Goal: Obtain resource: Obtain resource

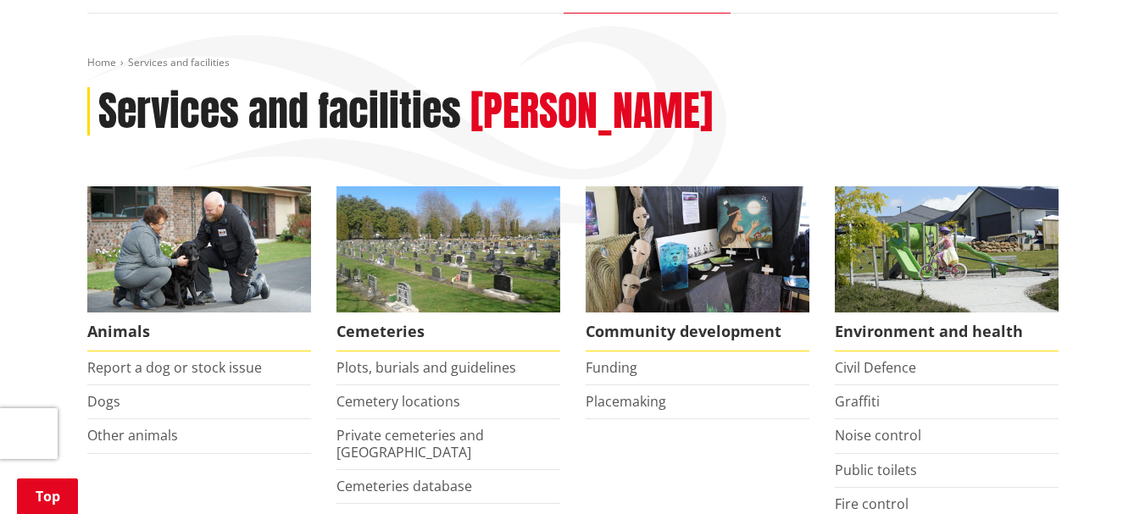
scroll to position [254, 0]
click at [613, 358] on link "Funding" at bounding box center [612, 367] width 52 height 19
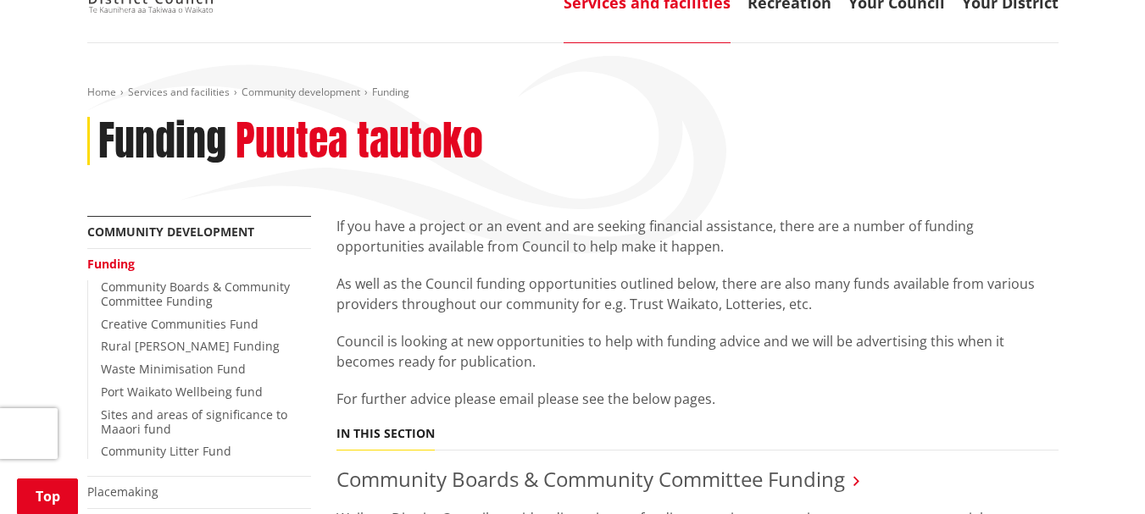
scroll to position [254, 0]
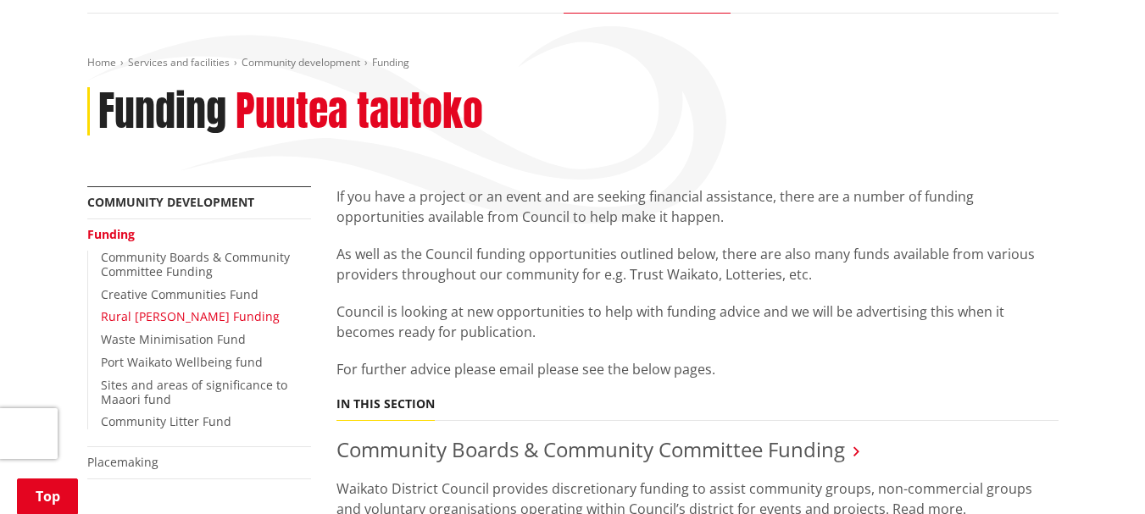
click at [185, 308] on link "Rural [PERSON_NAME] Funding" at bounding box center [190, 316] width 179 height 16
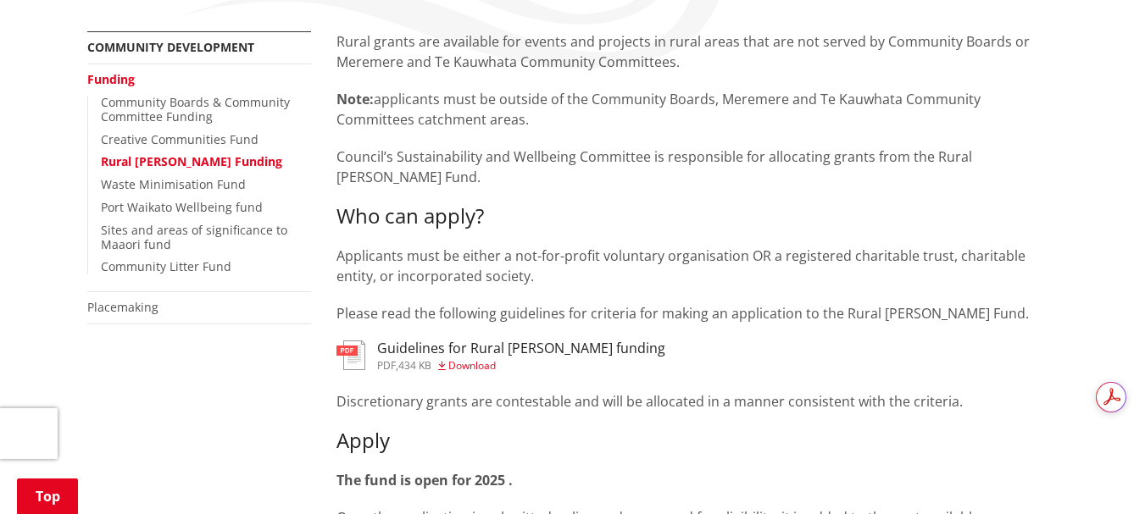
scroll to position [424, 0]
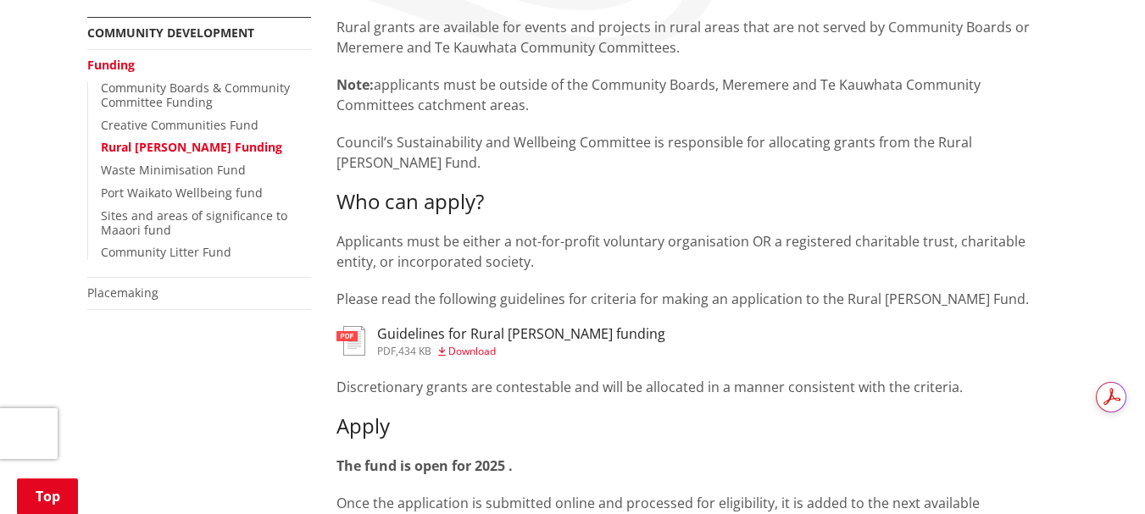
click at [402, 326] on h3 "Guidelines for Rural [PERSON_NAME] funding" at bounding box center [521, 334] width 288 height 16
